Goal: Browse casually

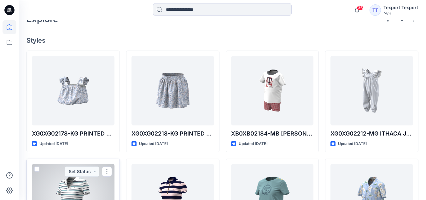
scroll to position [158, 0]
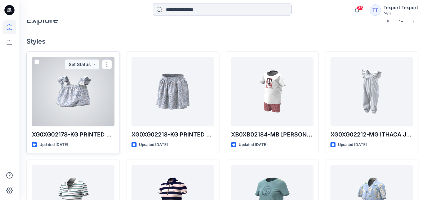
click at [80, 93] on div at bounding box center [73, 91] width 83 height 69
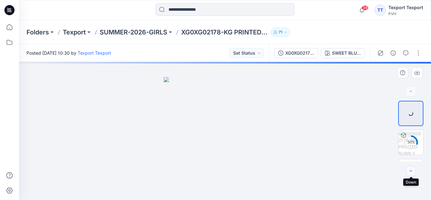
click at [409, 169] on icon "button" at bounding box center [410, 170] width 5 height 5
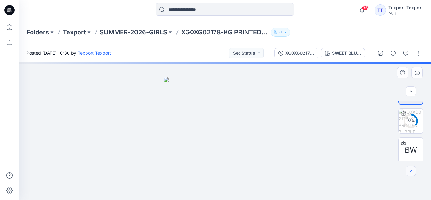
scroll to position [23, 0]
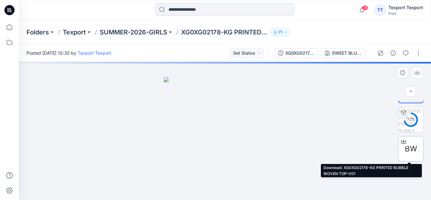
click at [405, 144] on div at bounding box center [403, 141] width 10 height 10
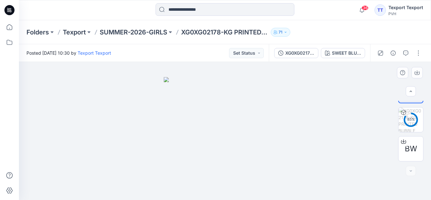
drag, startPoint x: 242, startPoint y: 148, endPoint x: 170, endPoint y: 162, distance: 74.1
click at [170, 162] on img at bounding box center [225, 138] width 122 height 123
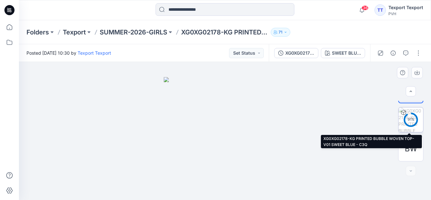
click at [410, 116] on circle at bounding box center [410, 119] width 13 height 13
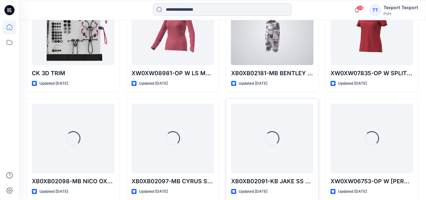
scroll to position [483, 0]
